Goal: Information Seeking & Learning: Learn about a topic

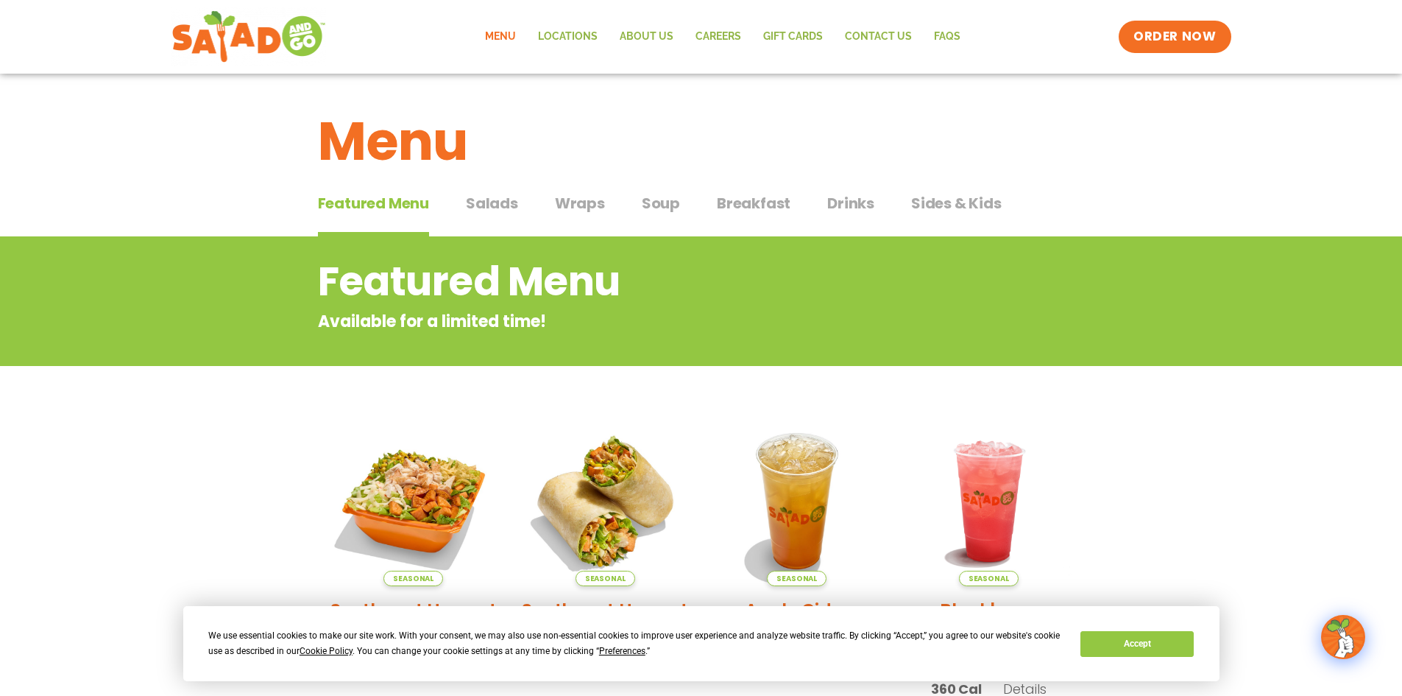
click at [489, 208] on span "Salads" at bounding box center [492, 203] width 52 height 22
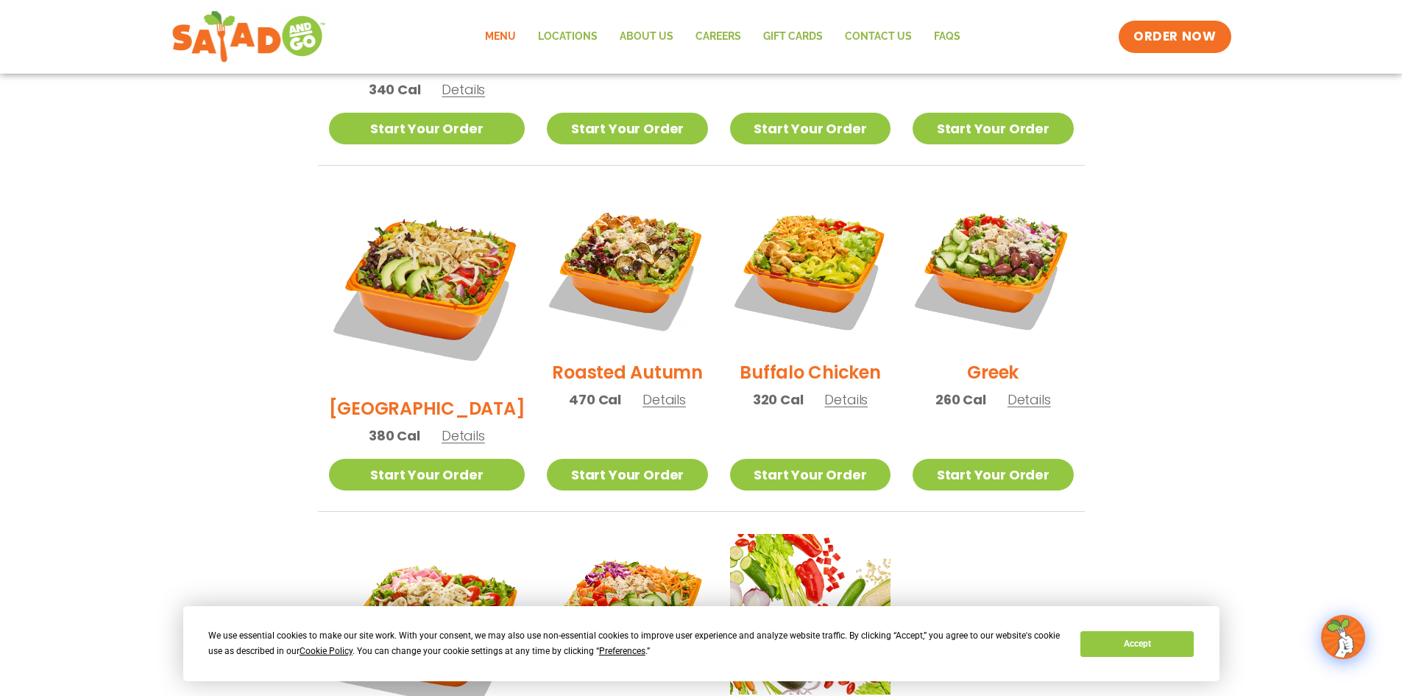
scroll to position [663, 0]
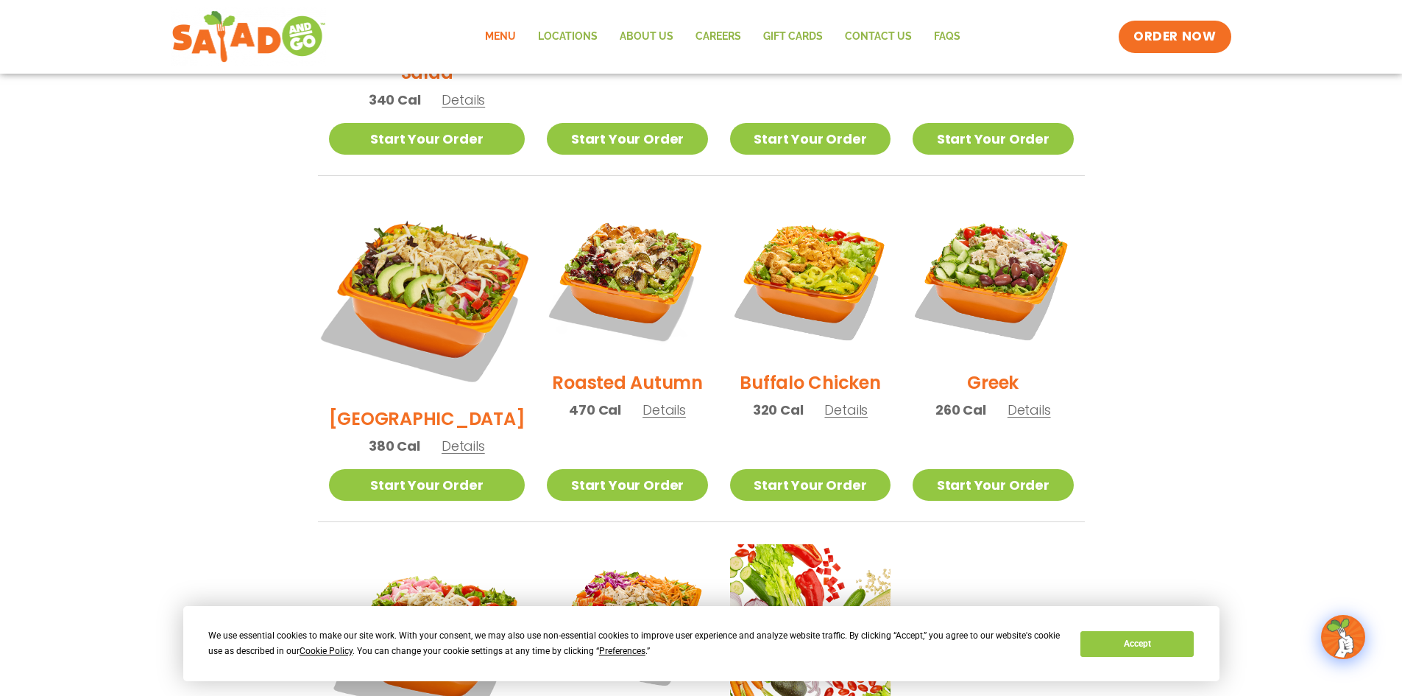
click at [428, 240] on img at bounding box center [426, 296] width 230 height 230
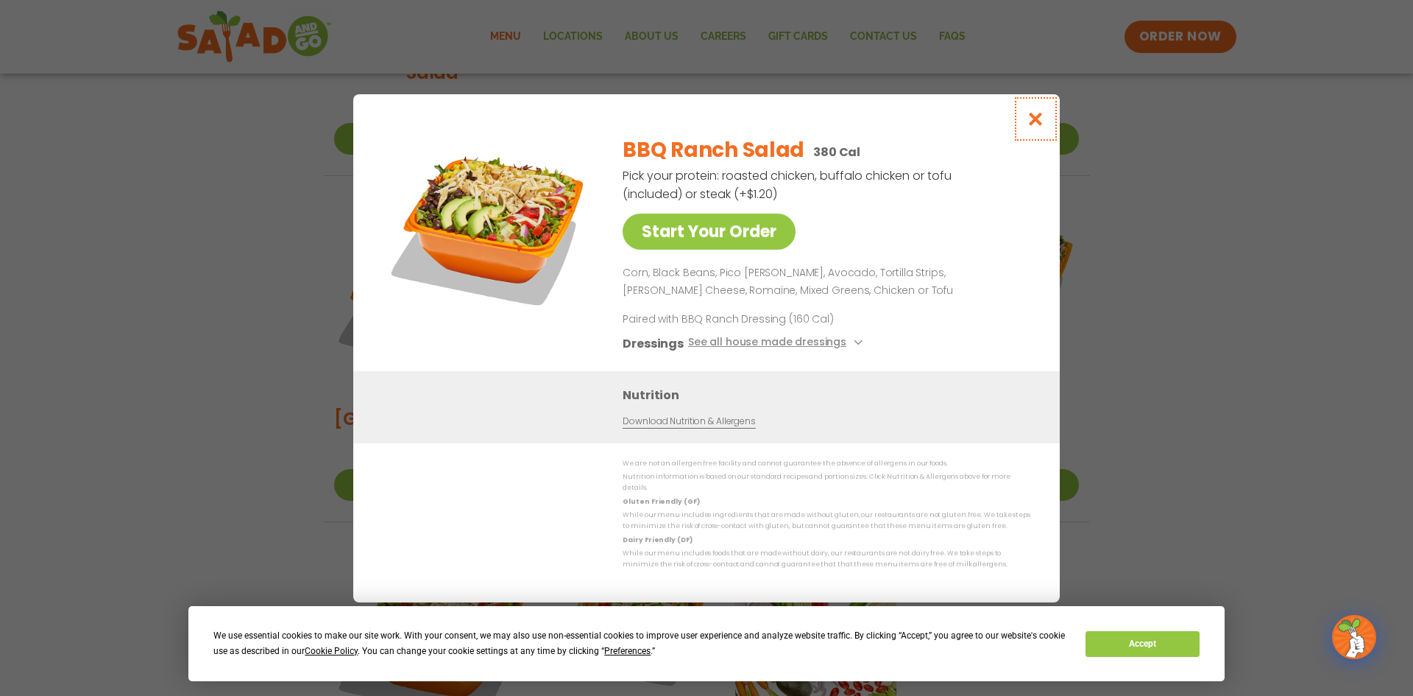
click at [1039, 120] on icon "Close modal" at bounding box center [1036, 118] width 18 height 15
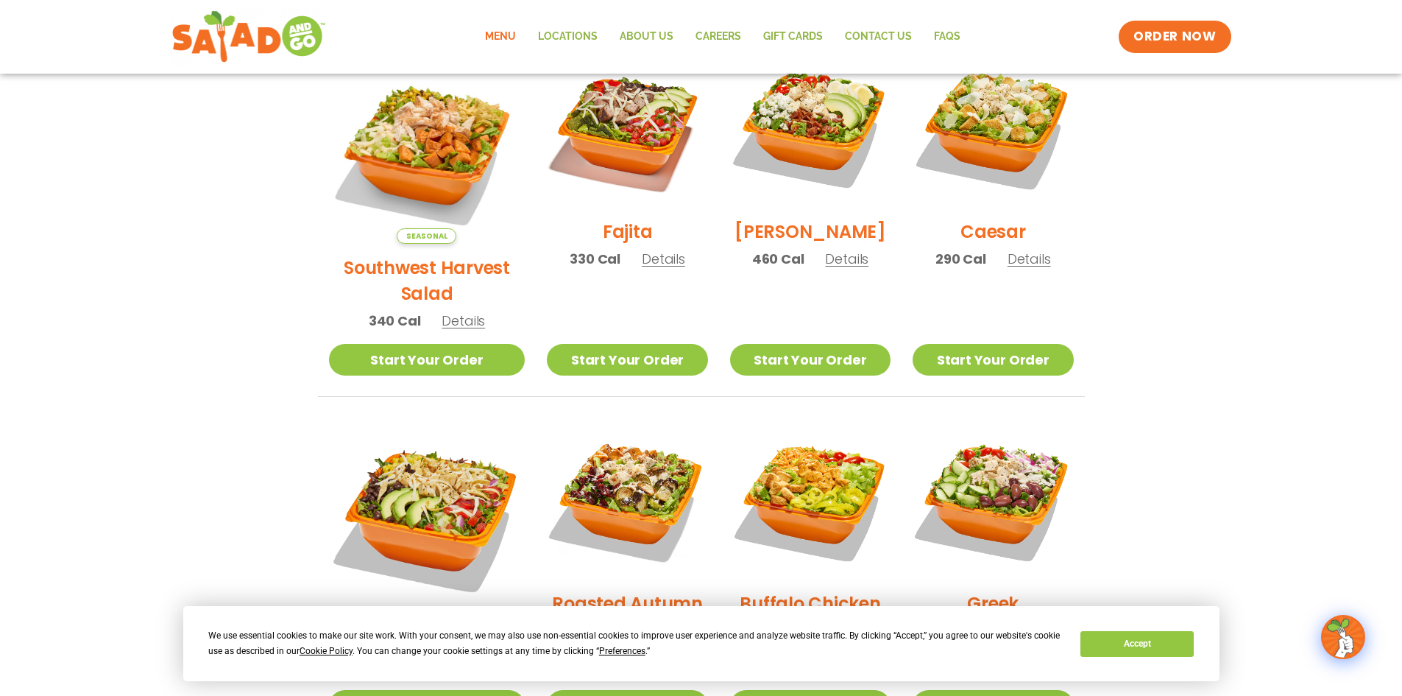
scroll to position [368, 0]
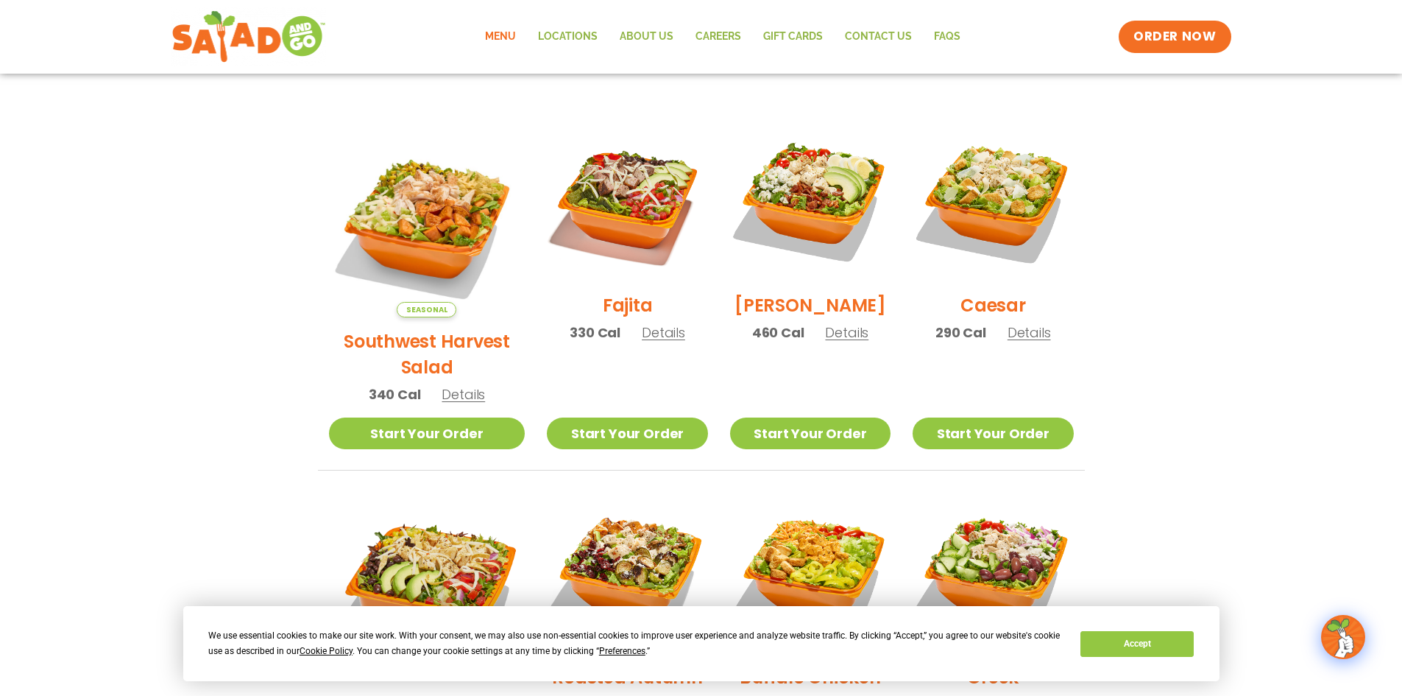
click at [418, 328] on h2 "Southwest Harvest Salad" at bounding box center [427, 354] width 197 height 52
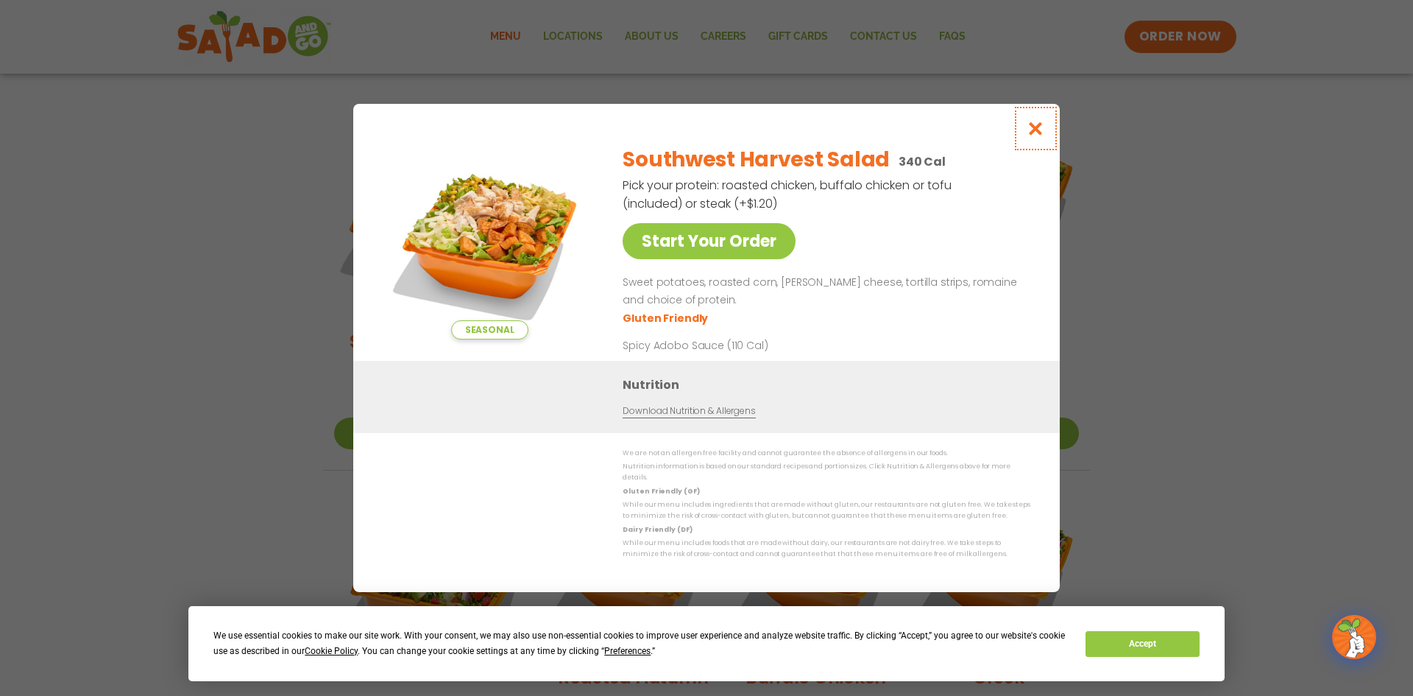
click at [1030, 128] on icon "Close modal" at bounding box center [1036, 128] width 18 height 15
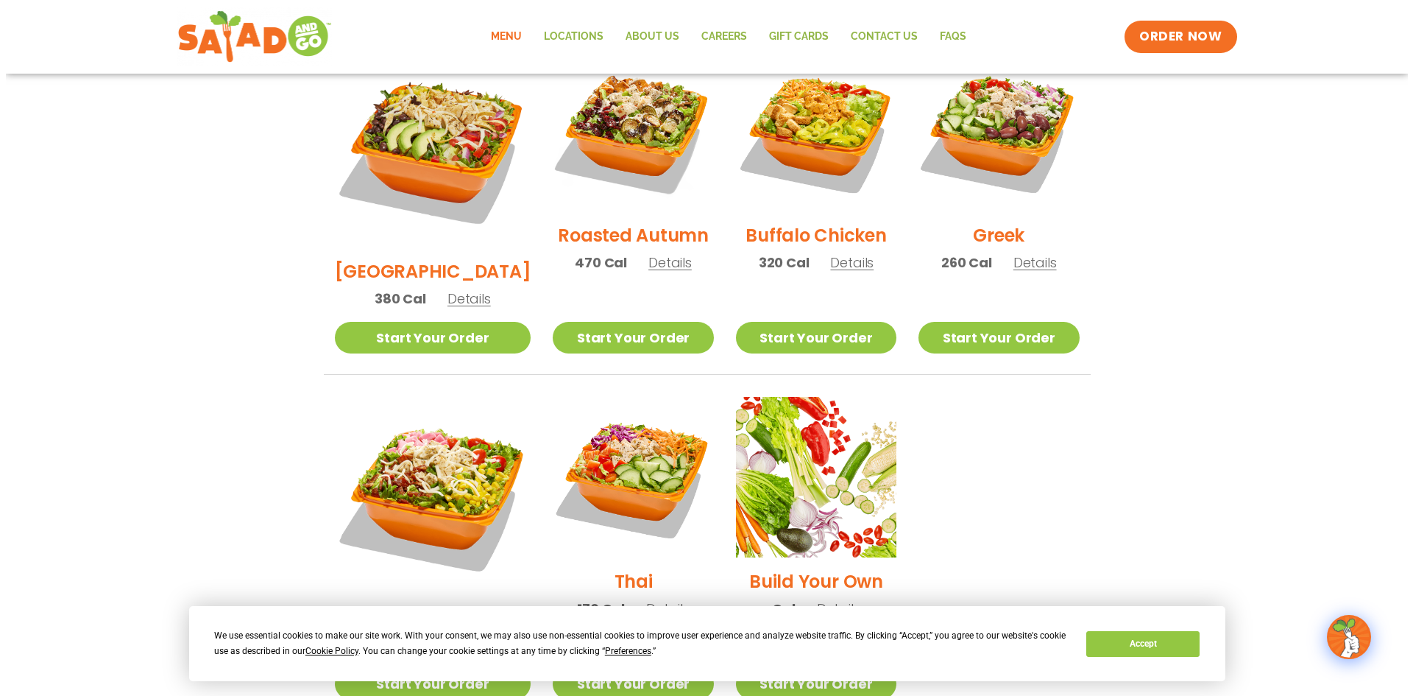
scroll to position [883, 0]
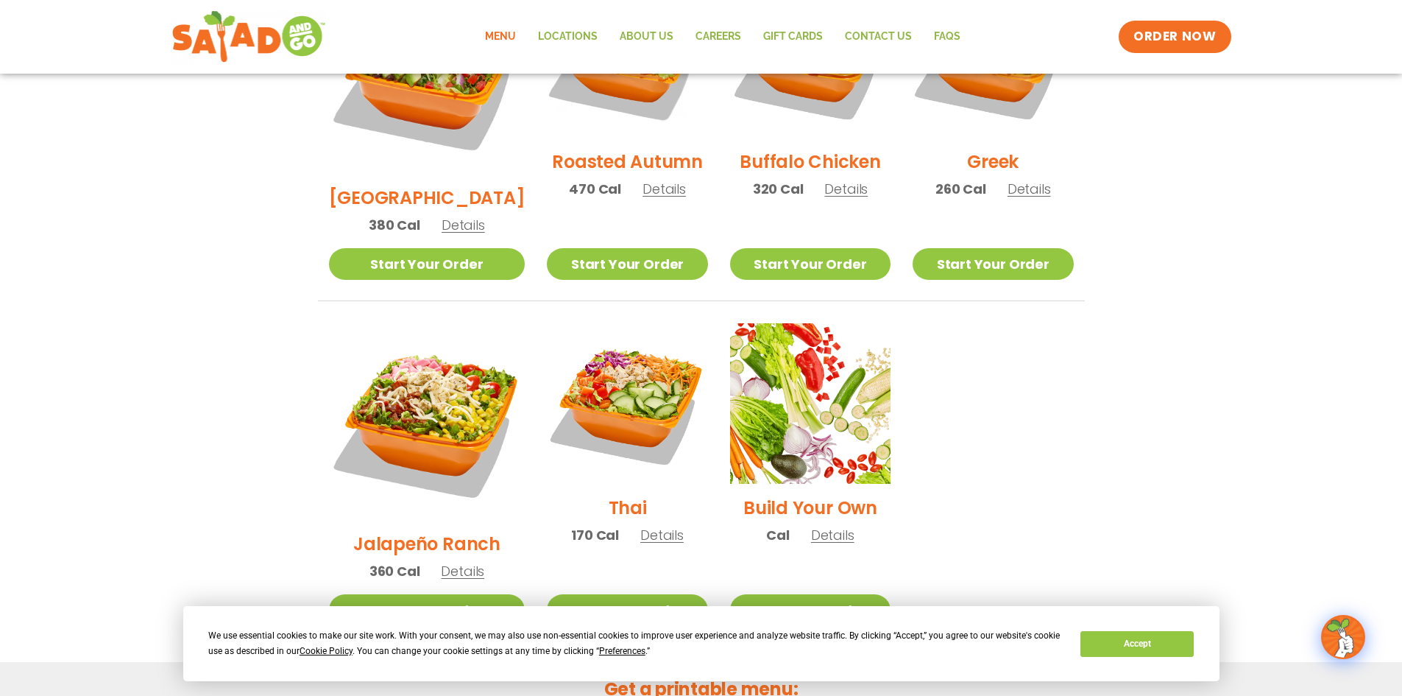
click at [823, 495] on h2 "Build Your Own" at bounding box center [811, 508] width 134 height 26
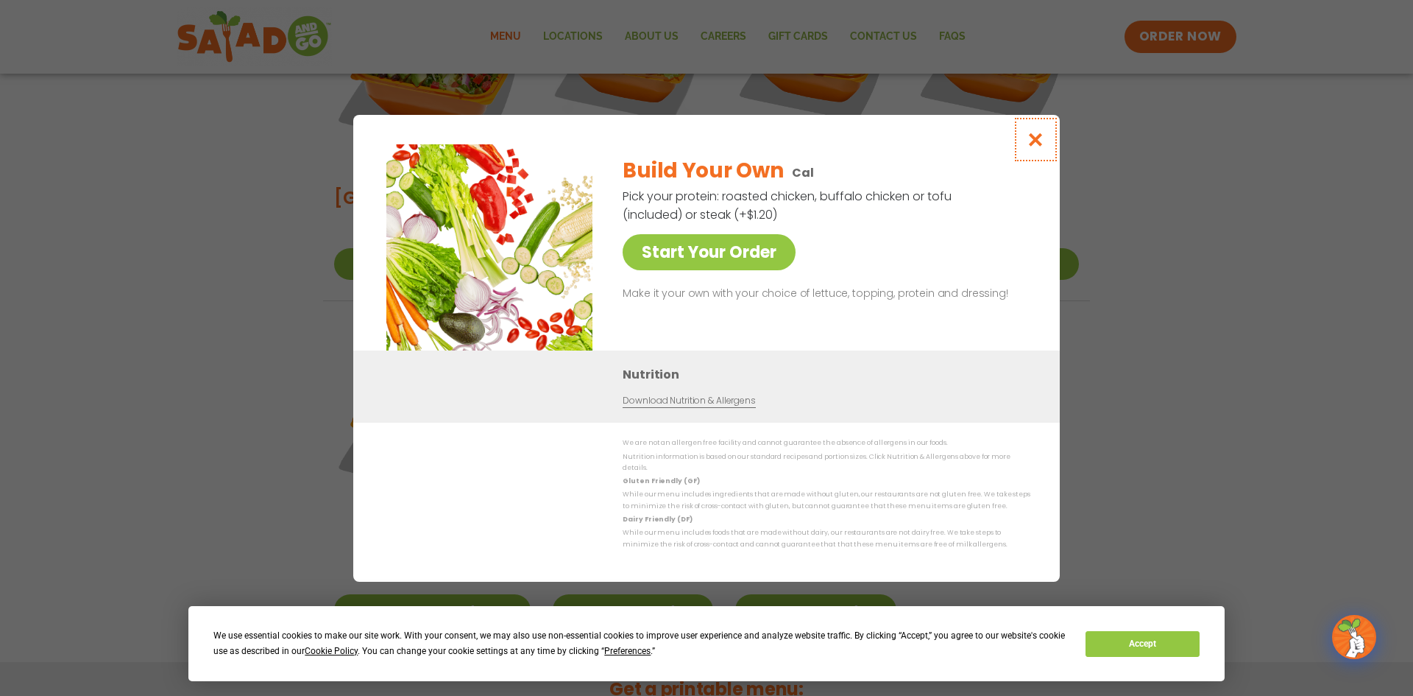
click at [1035, 144] on icon "Close modal" at bounding box center [1036, 139] width 18 height 15
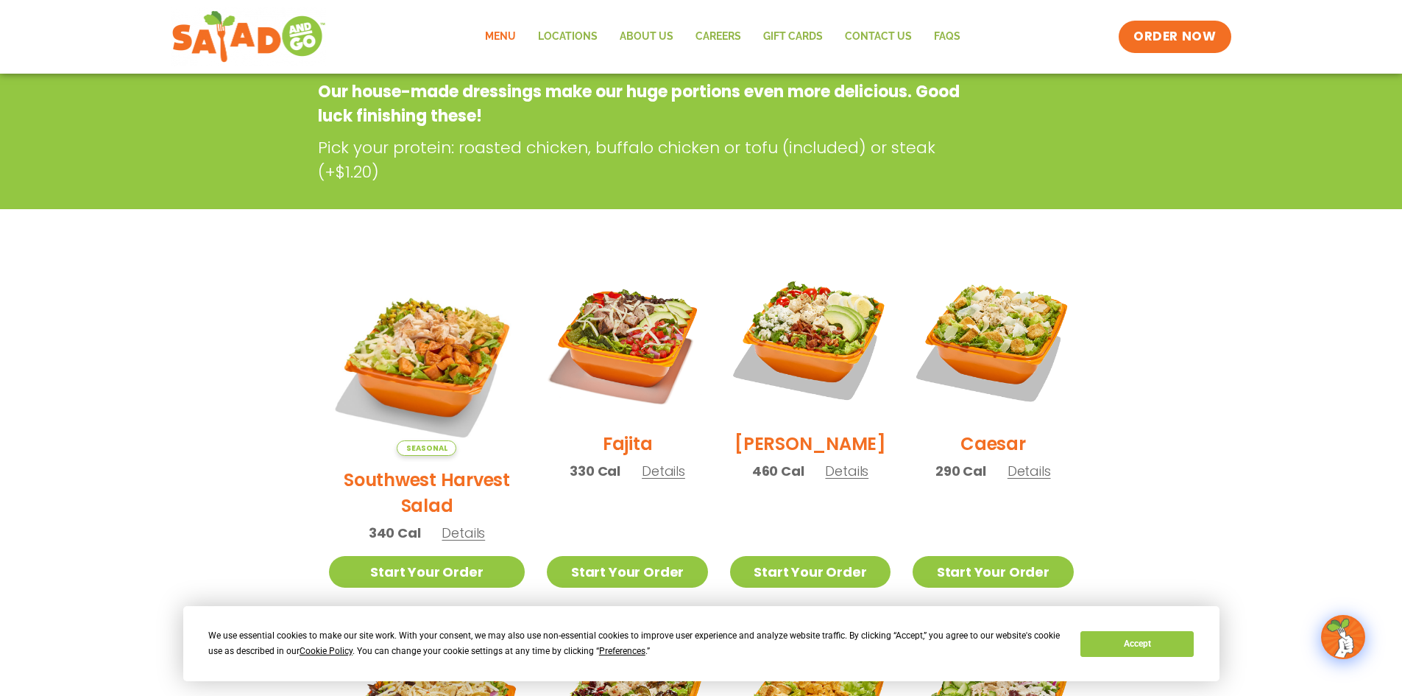
scroll to position [239, 0]
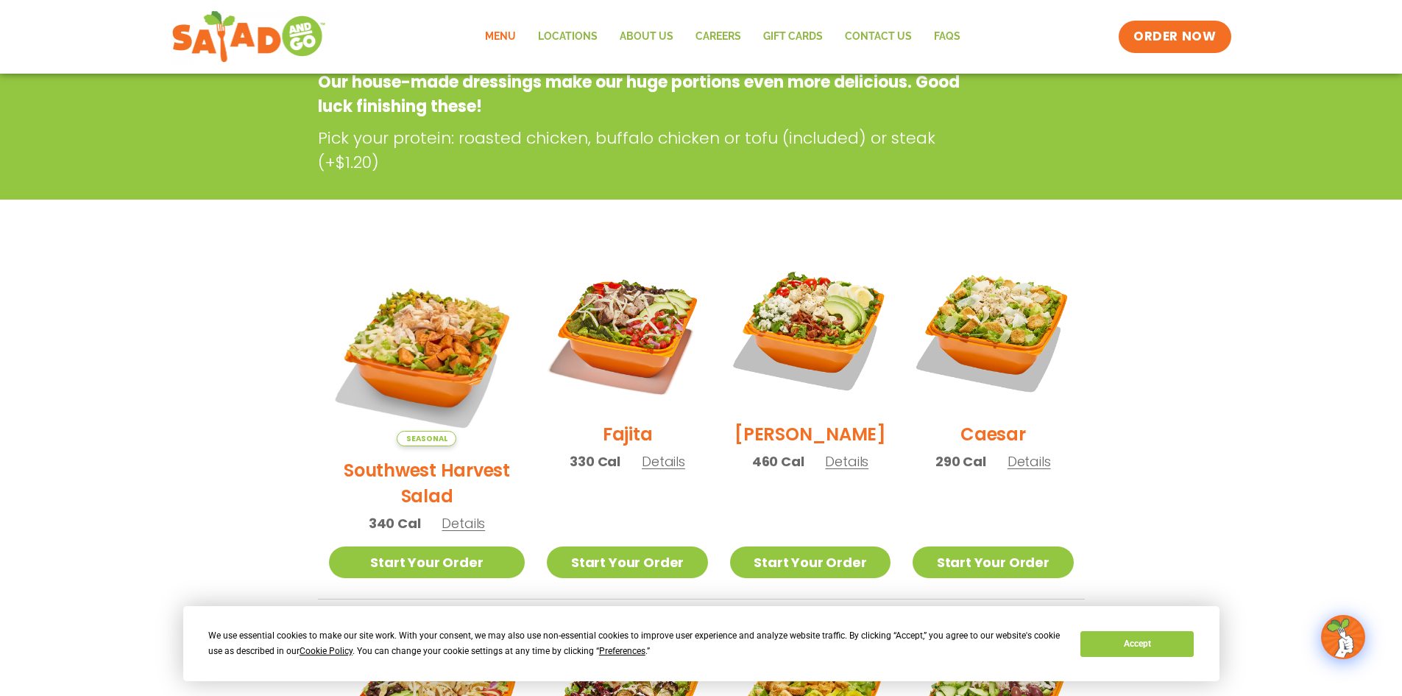
click at [788, 442] on h2 "[PERSON_NAME]" at bounding box center [811, 434] width 152 height 26
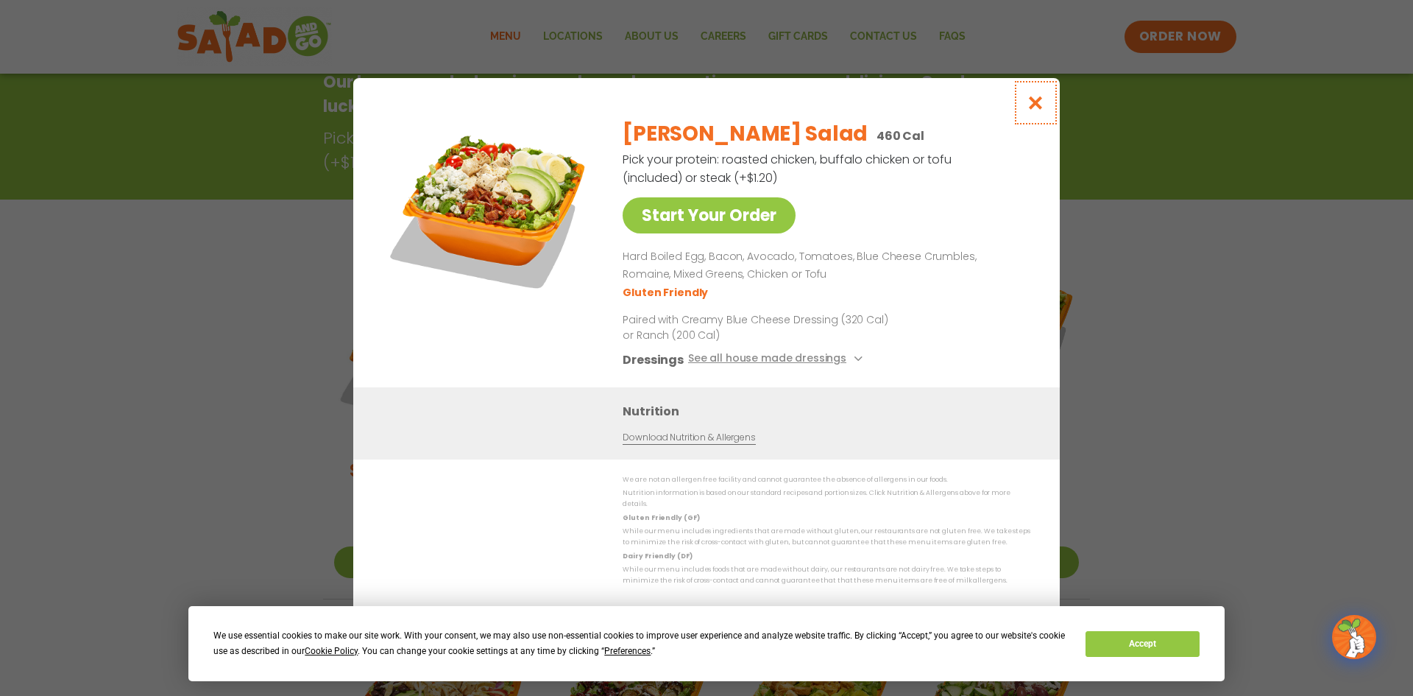
click at [1039, 108] on icon "Close modal" at bounding box center [1036, 102] width 18 height 15
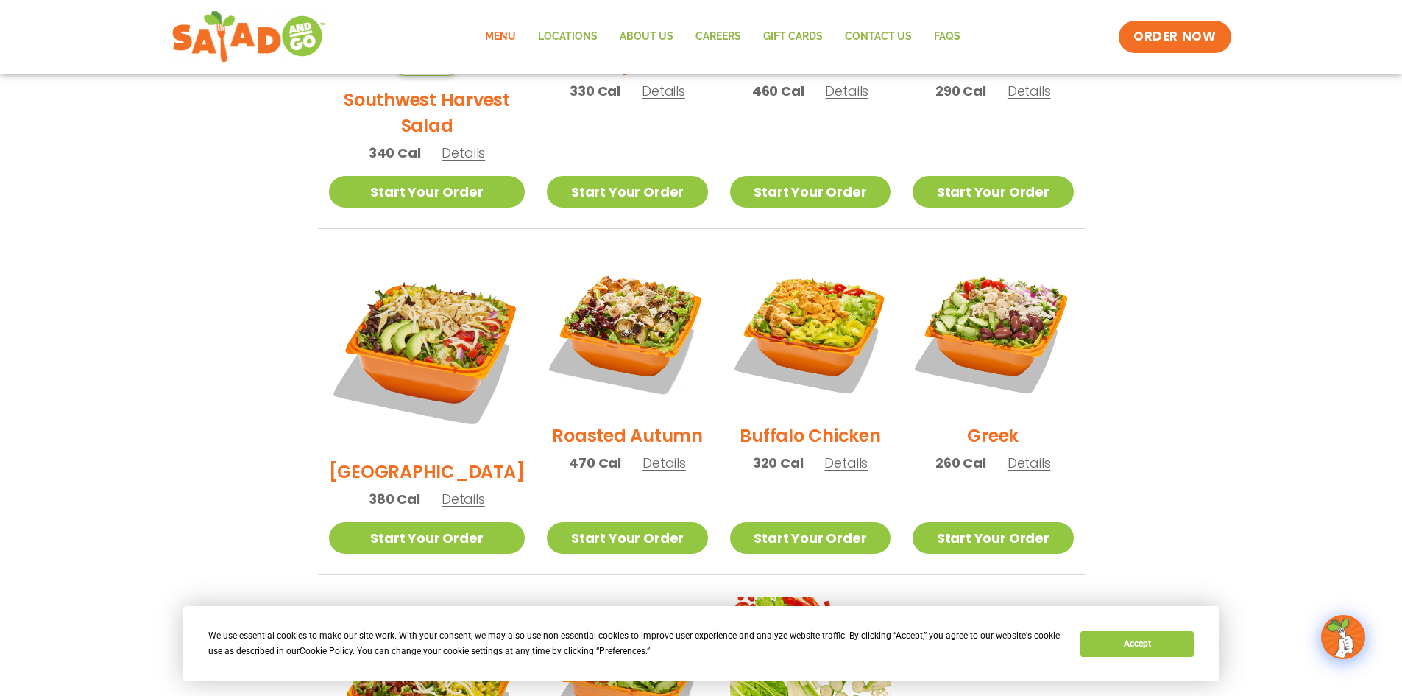
scroll to position [607, 0]
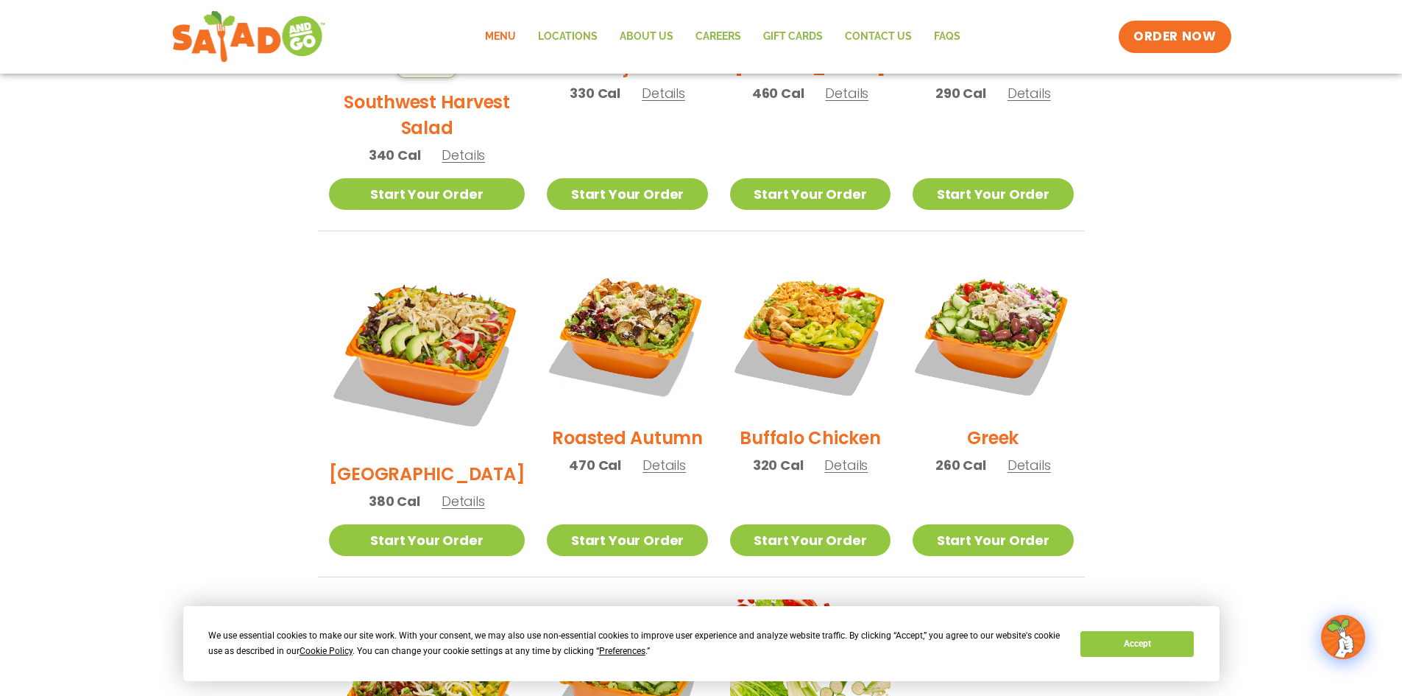
click at [412, 461] on h2 "[GEOGRAPHIC_DATA]" at bounding box center [427, 474] width 197 height 26
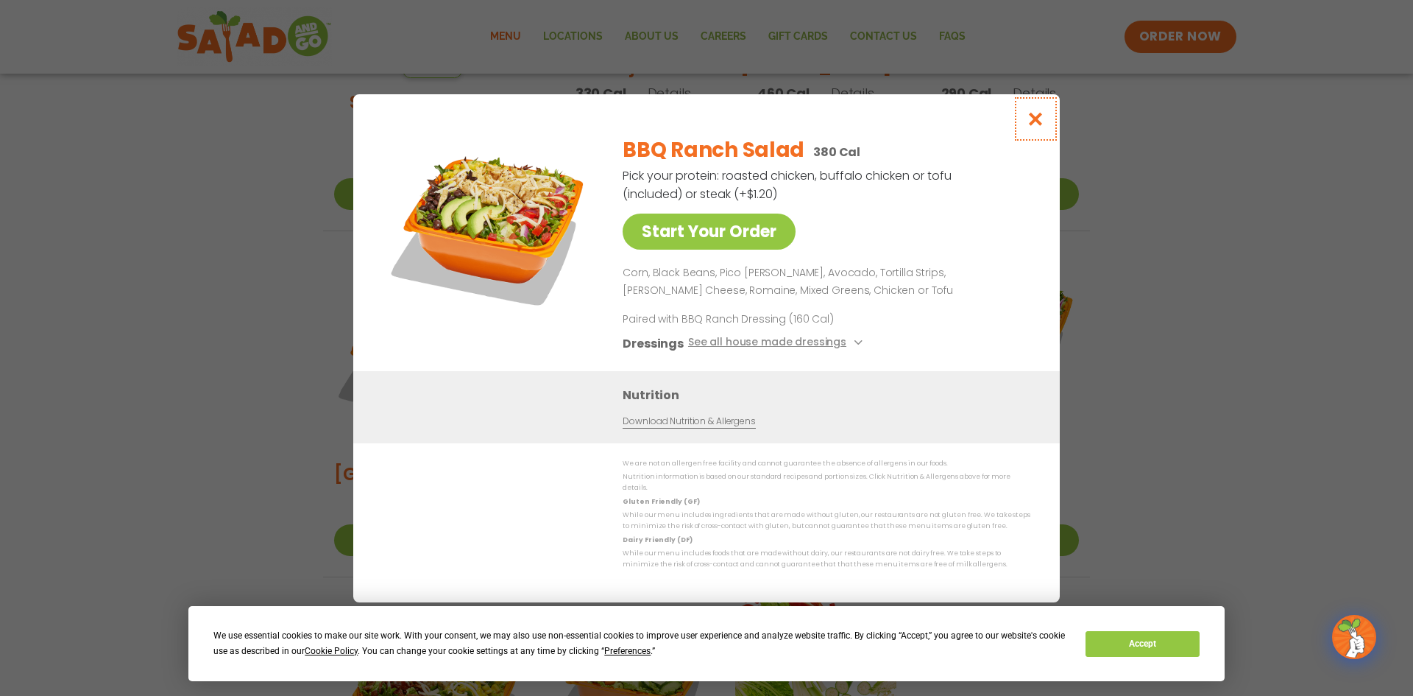
click at [1036, 121] on icon "Close modal" at bounding box center [1036, 118] width 18 height 15
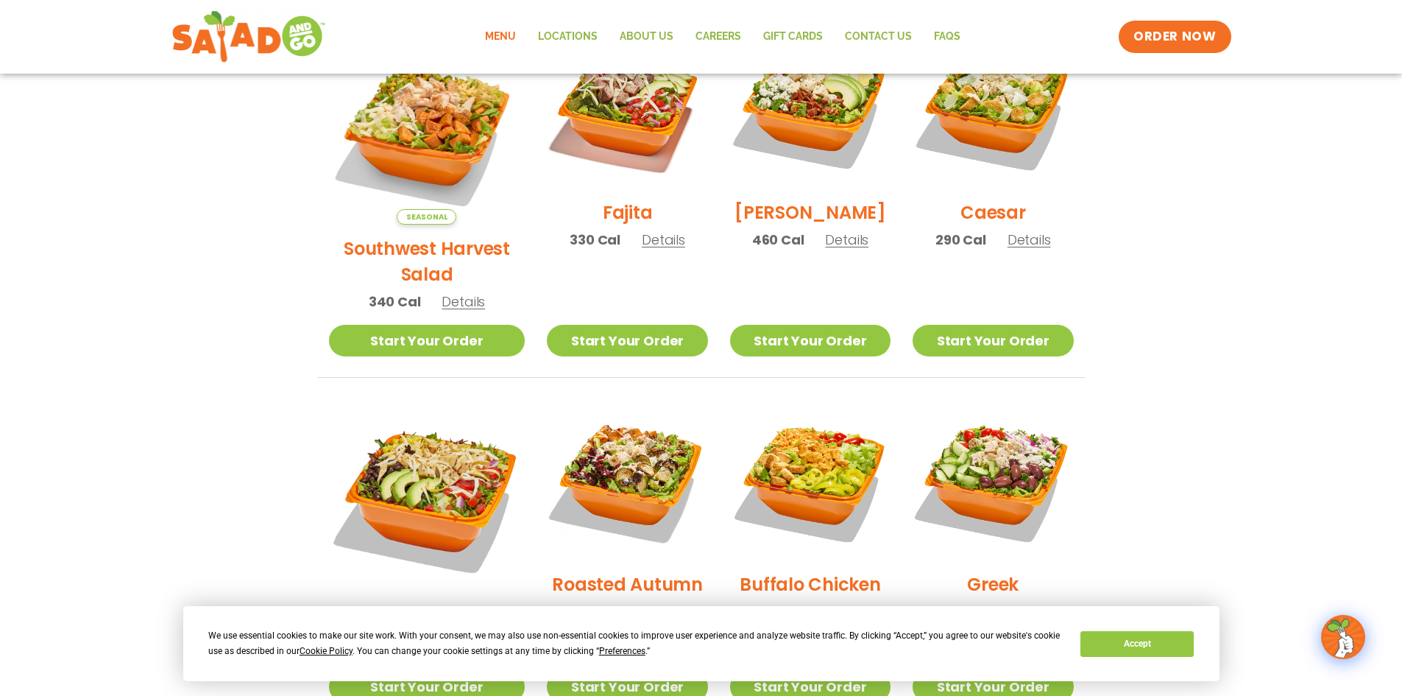
scroll to position [460, 0]
click at [610, 221] on h2 "Fajita" at bounding box center [628, 213] width 50 height 26
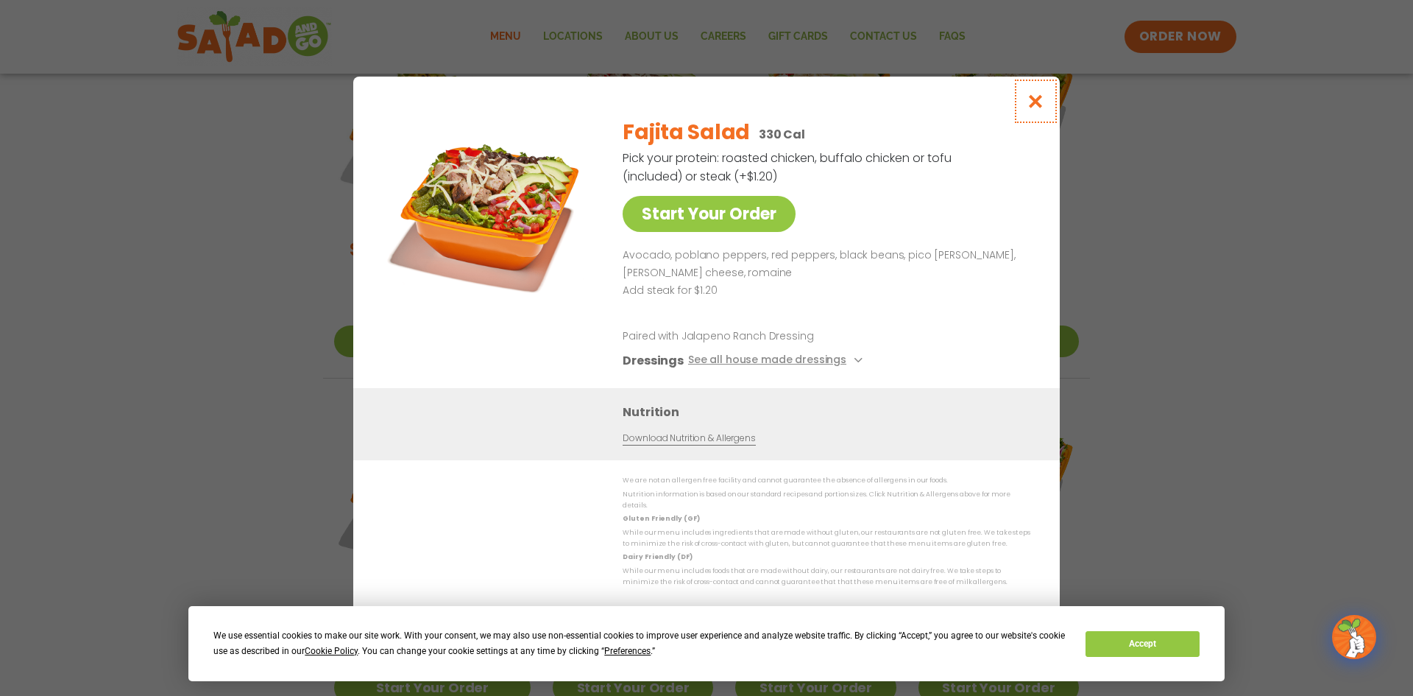
click at [1036, 105] on icon "Close modal" at bounding box center [1036, 100] width 18 height 15
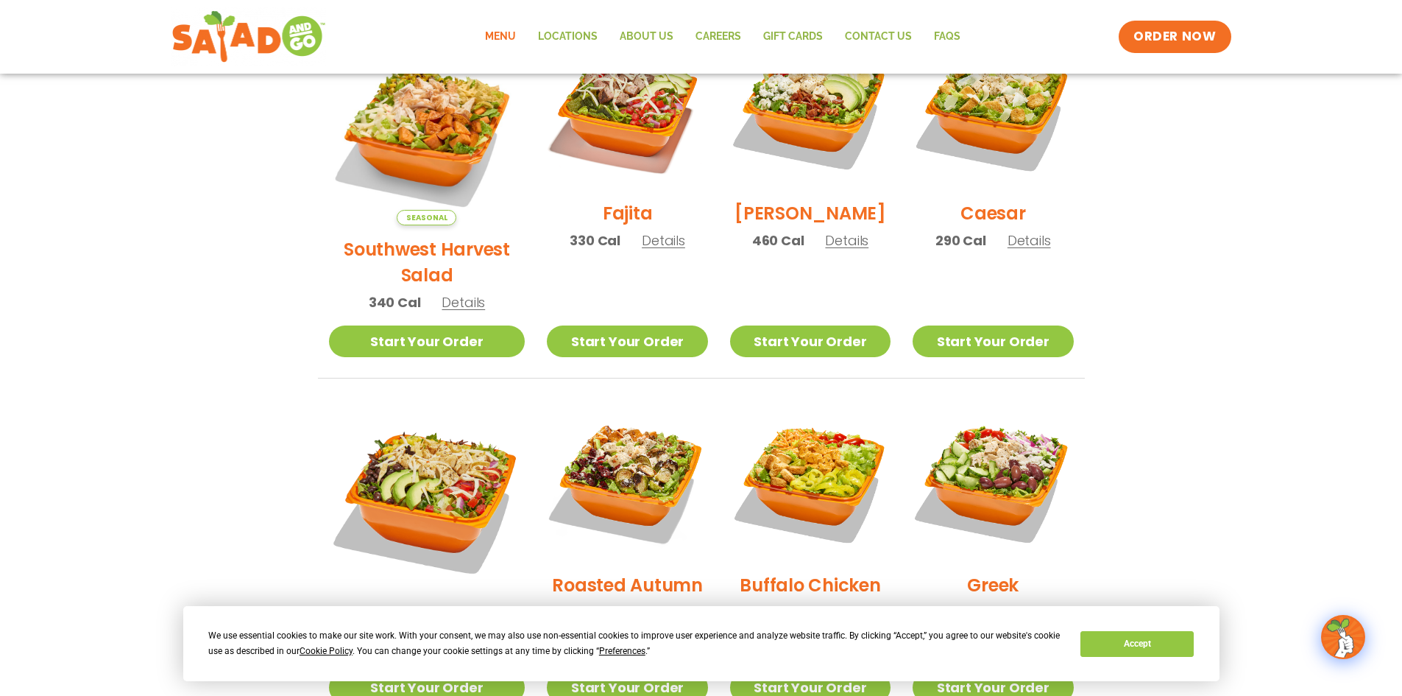
click at [797, 218] on h2 "[PERSON_NAME]" at bounding box center [811, 213] width 152 height 26
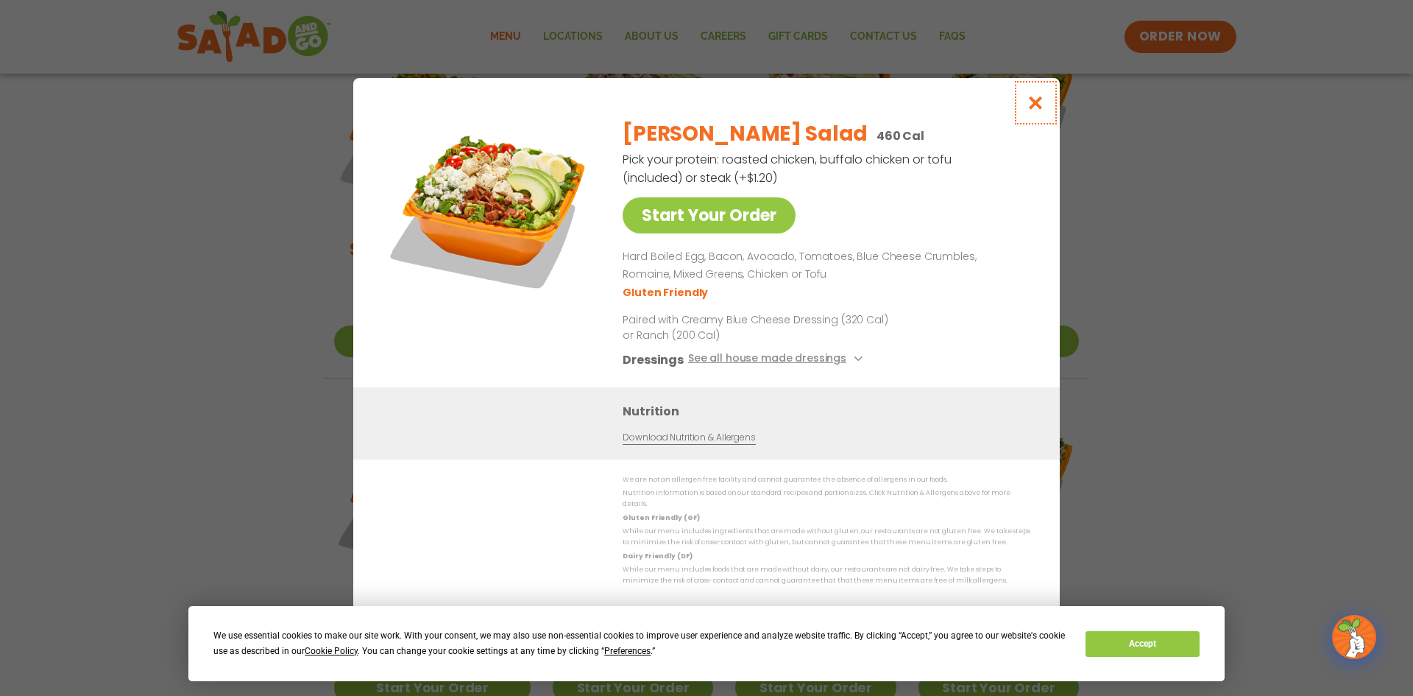
click at [1039, 110] on icon "Close modal" at bounding box center [1036, 102] width 18 height 15
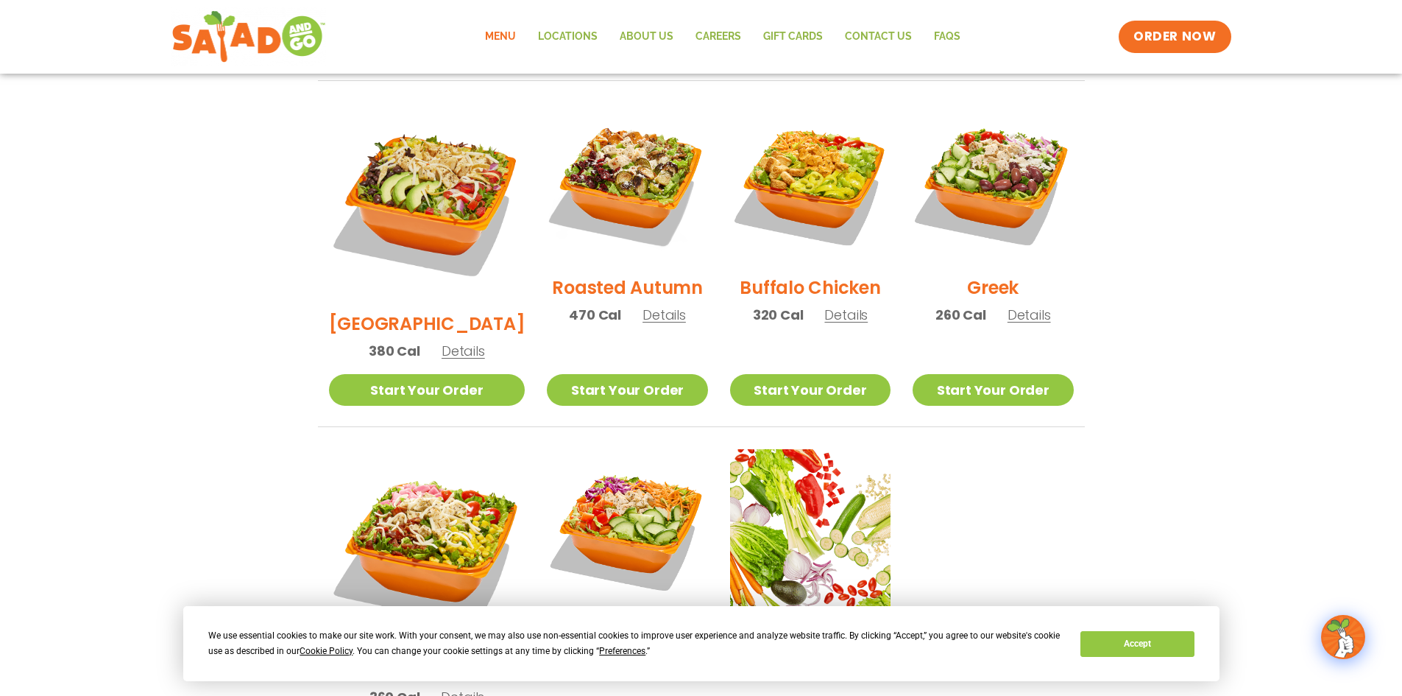
scroll to position [313, 0]
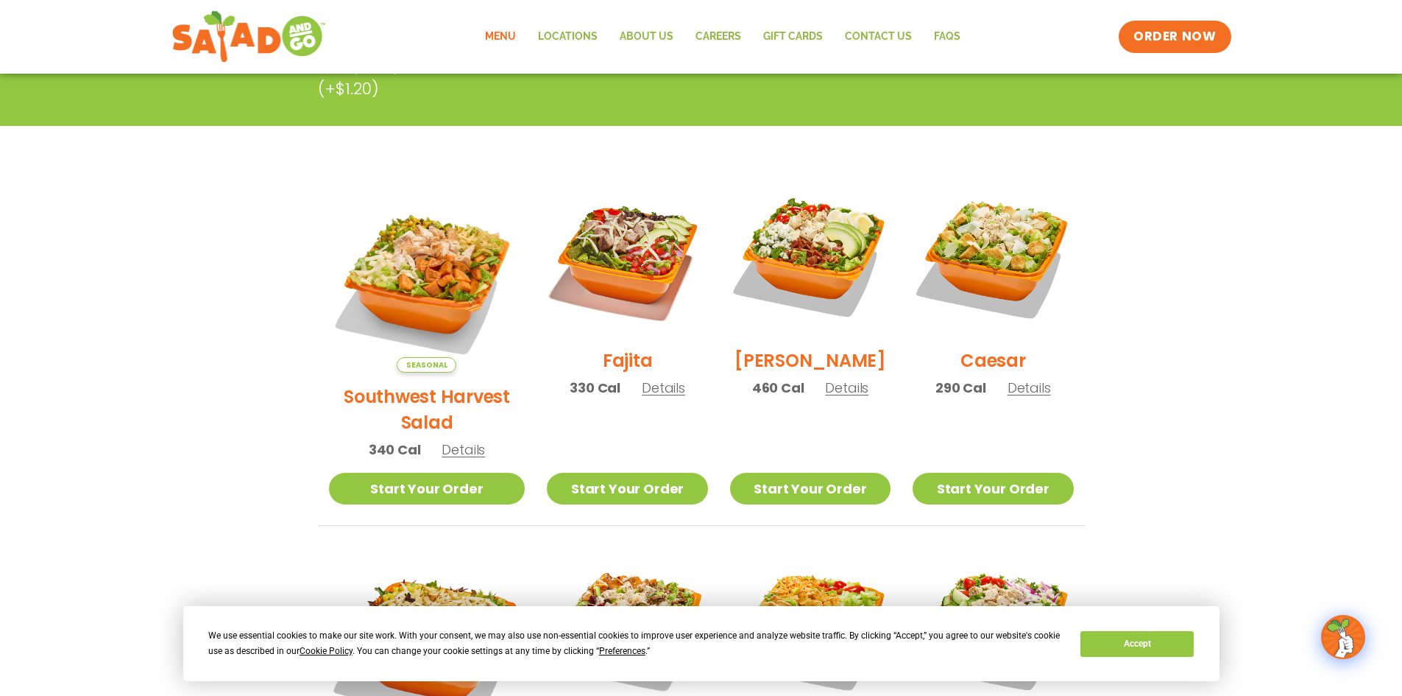
click at [509, 32] on link "Menu" at bounding box center [500, 37] width 53 height 34
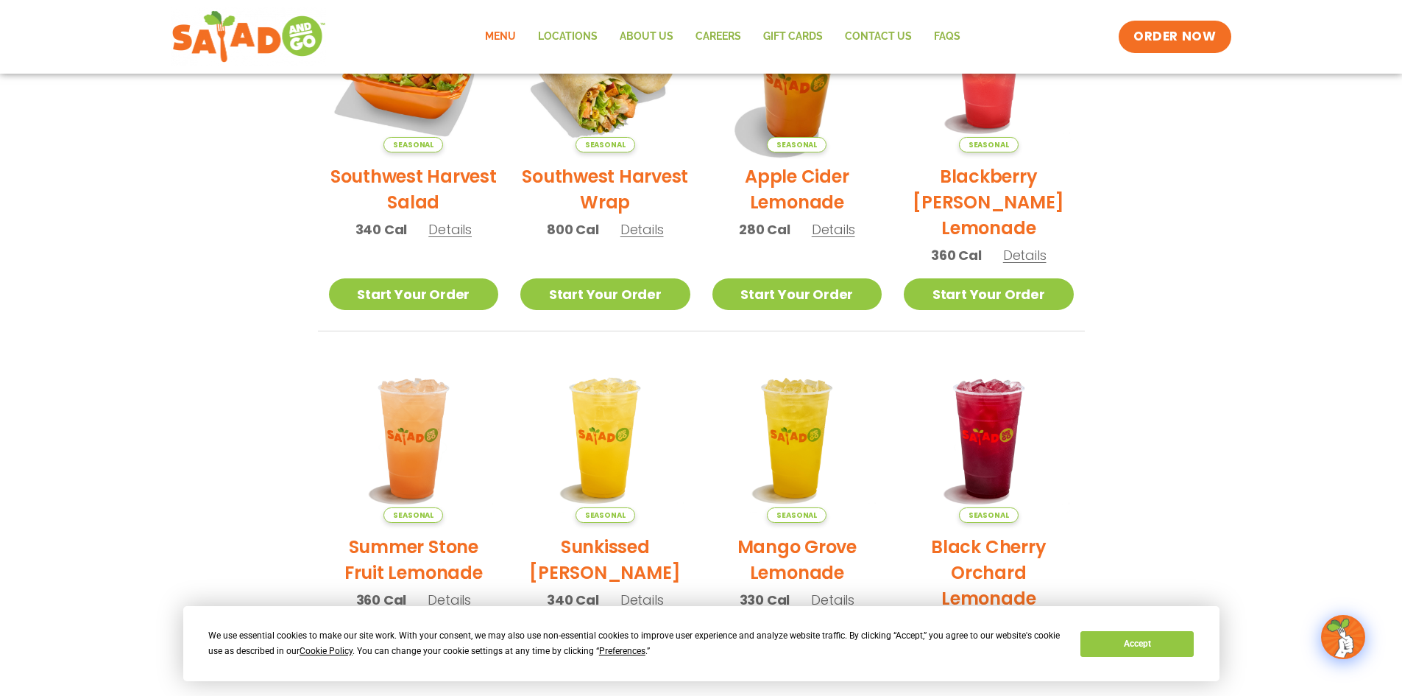
scroll to position [442, 0]
